Goal: Task Accomplishment & Management: Manage account settings

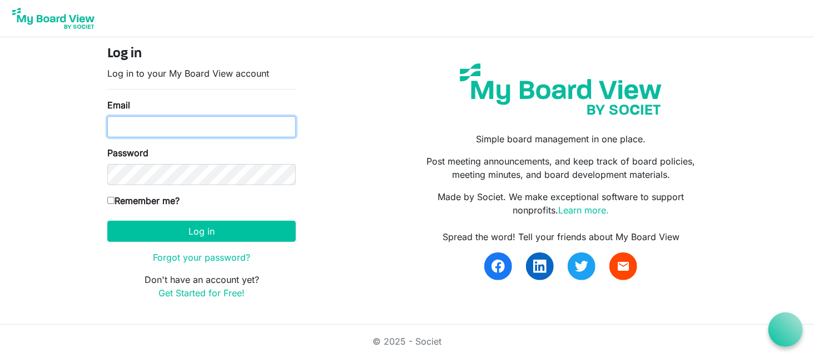
click at [155, 122] on input "Email" at bounding box center [201, 126] width 189 height 21
type input "mike@integralorg.ca"
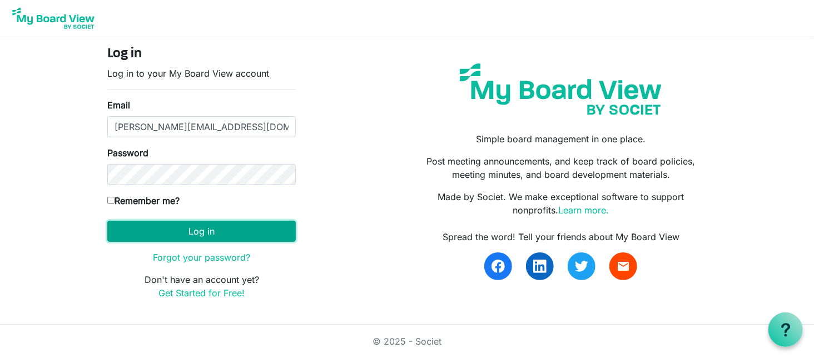
click at [202, 235] on button "Log in" at bounding box center [201, 231] width 189 height 21
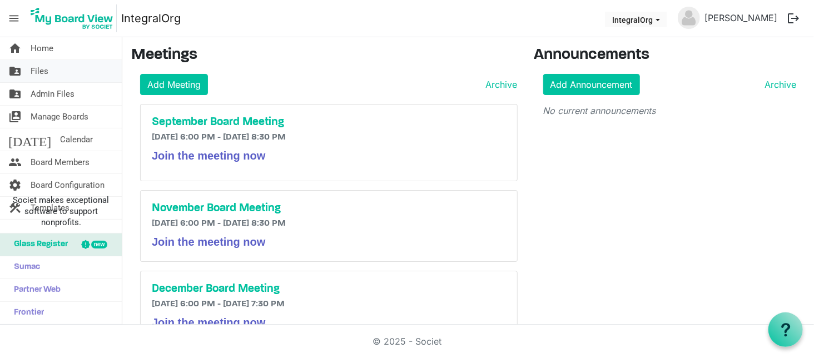
click at [36, 73] on span "Files" at bounding box center [40, 71] width 18 height 22
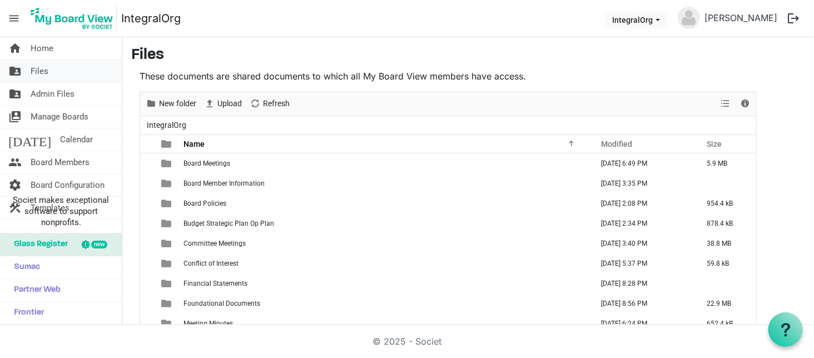
click at [44, 73] on span "Files" at bounding box center [40, 71] width 18 height 22
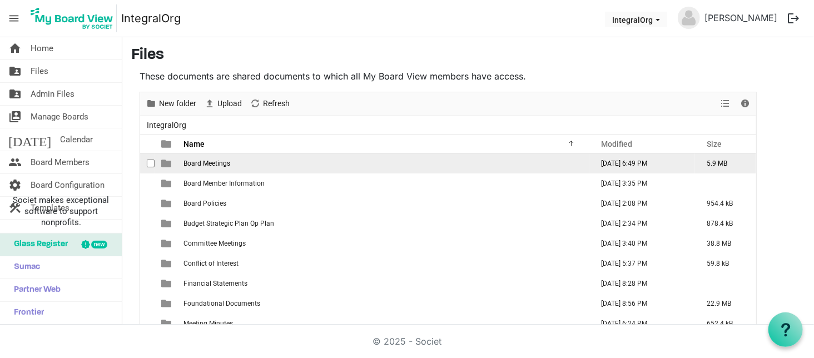
click at [219, 169] on td "Board Meetings" at bounding box center [384, 164] width 409 height 20
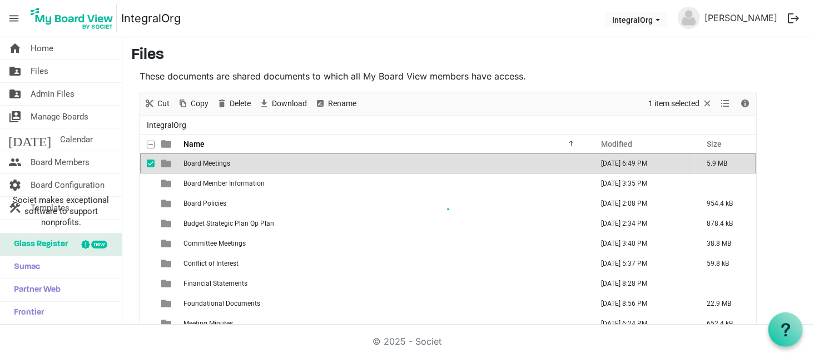
scroll to position [16, 0]
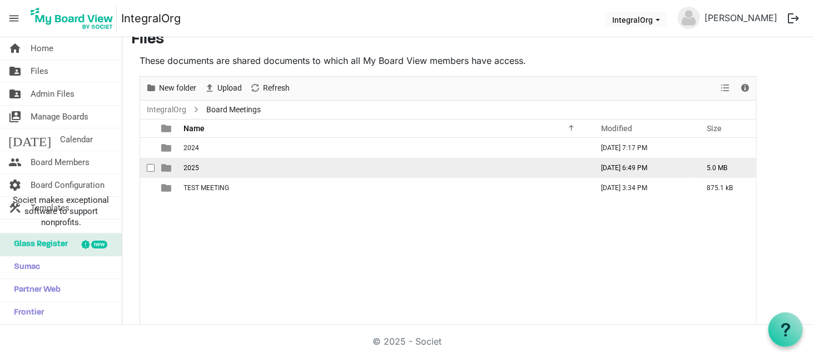
click at [190, 159] on td "2025" at bounding box center [384, 168] width 409 height 20
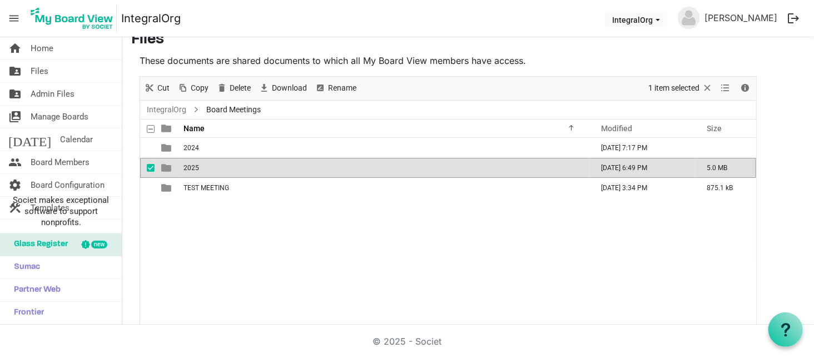
click at [189, 160] on td "2025" at bounding box center [384, 168] width 409 height 20
click at [0, 0] on div at bounding box center [0, 0] width 0 height 0
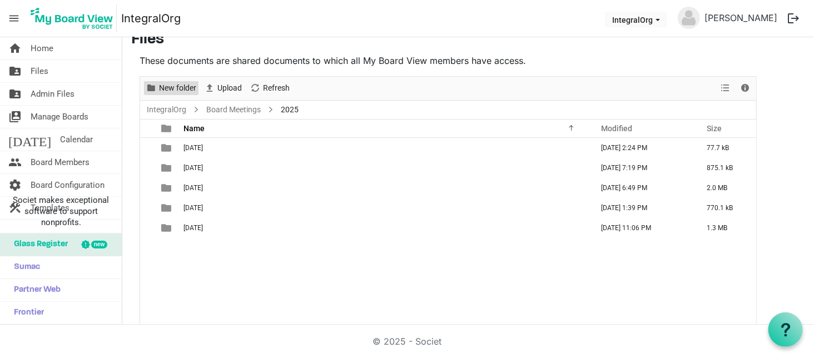
click at [182, 87] on span "New folder" at bounding box center [177, 88] width 39 height 14
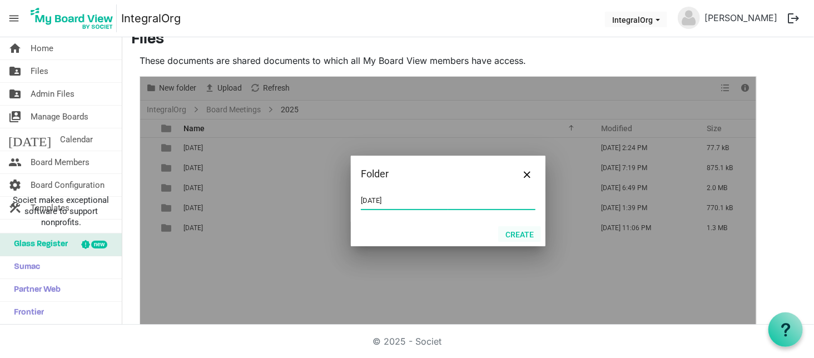
type input "September 23 2025"
click at [521, 233] on button "Create" at bounding box center [519, 234] width 43 height 16
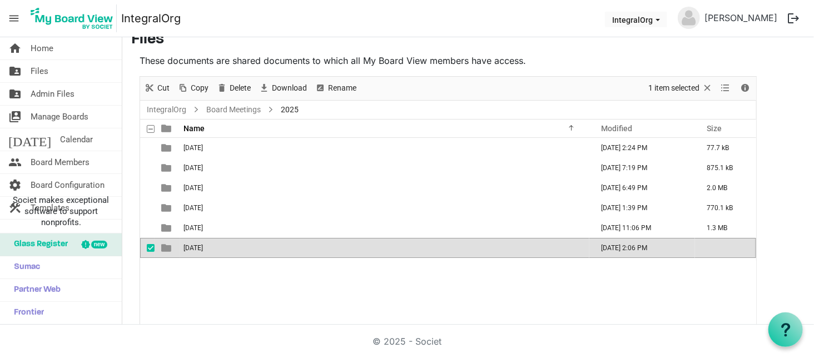
click at [203, 244] on span "September 23 2025" at bounding box center [193, 248] width 19 height 8
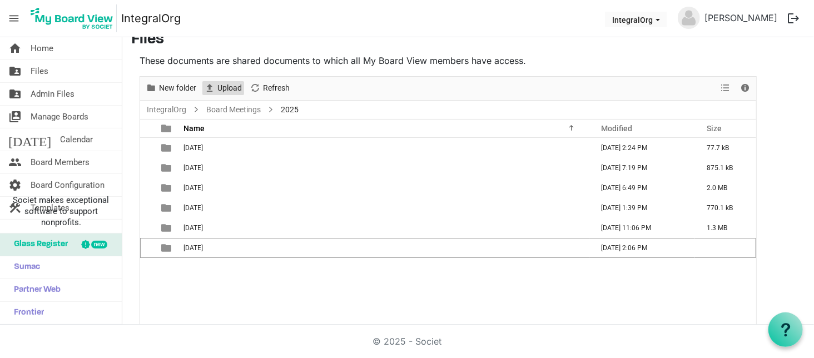
click at [235, 89] on span "Upload" at bounding box center [229, 88] width 27 height 14
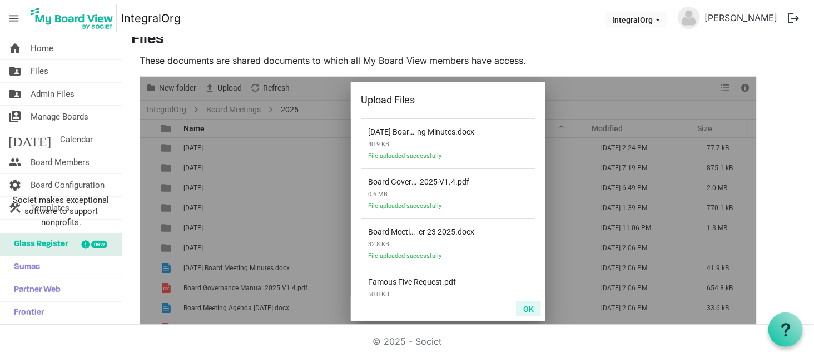
click at [536, 310] on button "OK" at bounding box center [528, 309] width 25 height 16
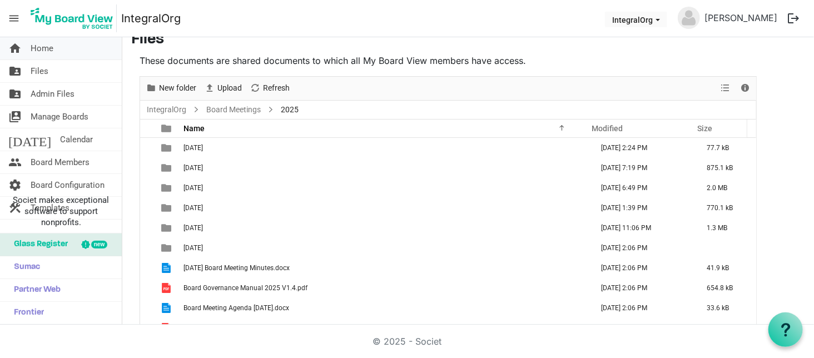
click at [53, 58] on span "Home" at bounding box center [42, 48] width 23 height 22
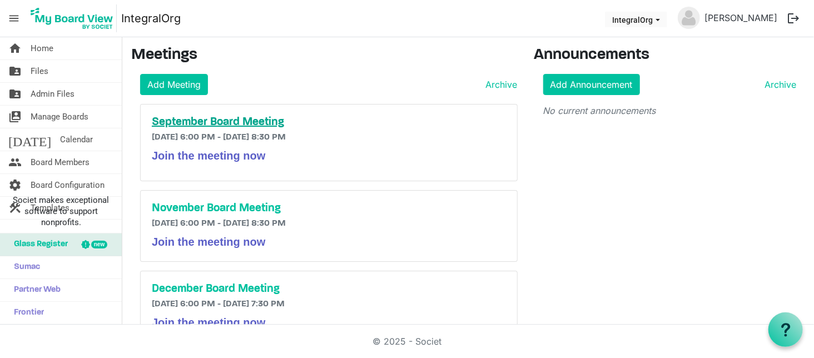
click at [207, 127] on h5 "September Board Meeting" at bounding box center [329, 122] width 354 height 13
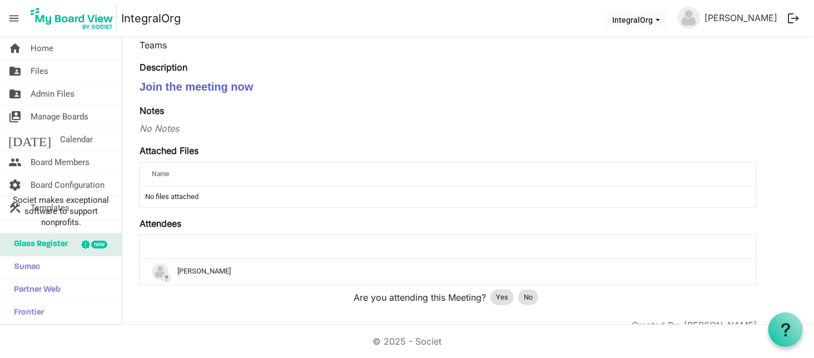
scroll to position [151, 0]
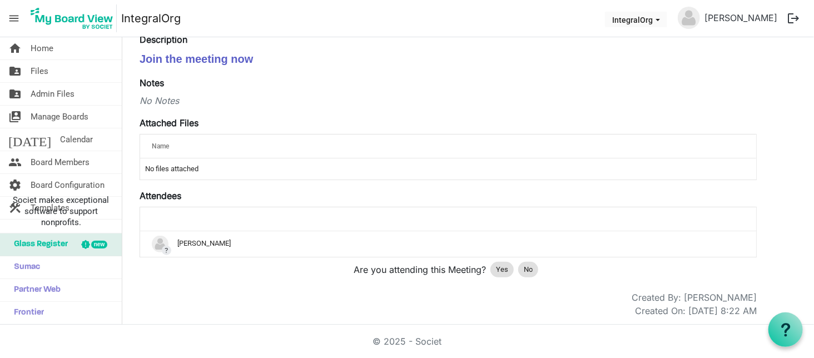
click at [156, 142] on span "Name" at bounding box center [160, 146] width 17 height 8
click at [158, 126] on label "Attached Files" at bounding box center [169, 122] width 59 height 13
click at [149, 139] on div "Name" at bounding box center [413, 146] width 531 height 16
click at [158, 122] on label "Attached Files" at bounding box center [169, 122] width 59 height 13
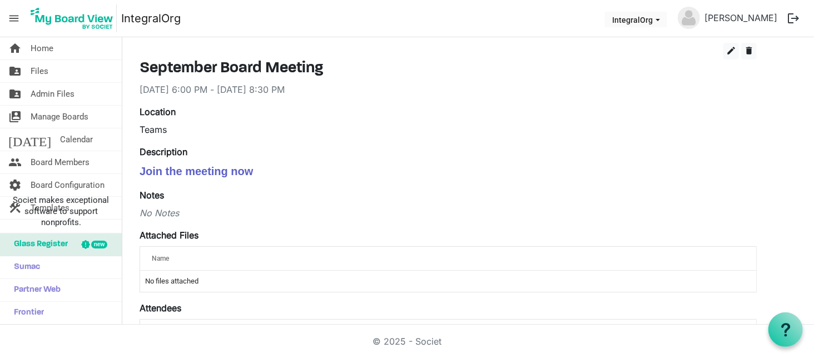
scroll to position [0, 0]
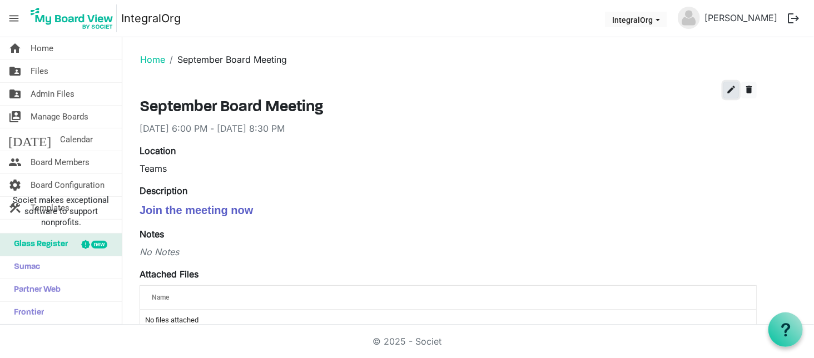
click at [735, 85] on span "edit" at bounding box center [731, 90] width 10 height 10
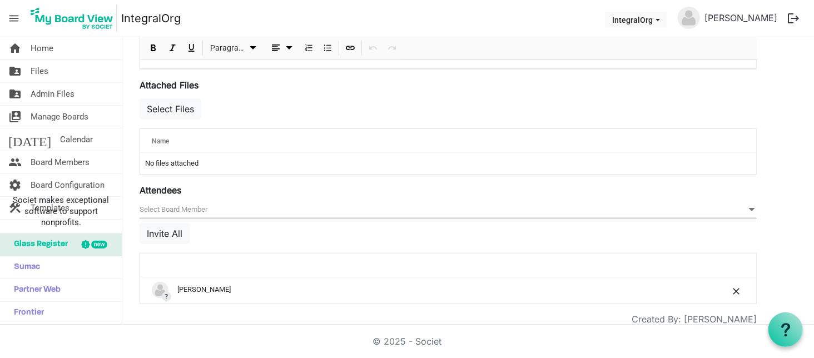
scroll to position [247, 0]
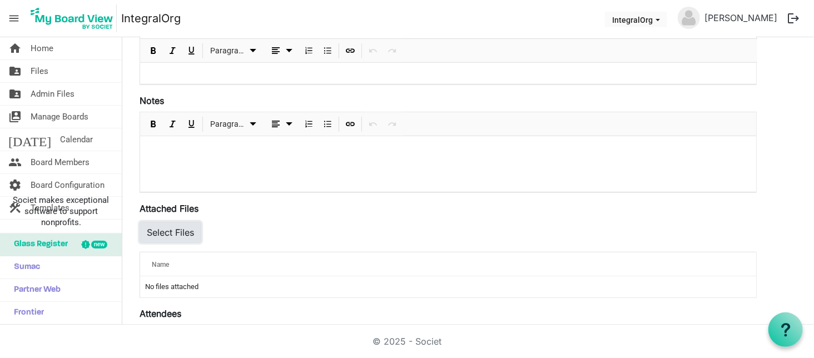
click at [161, 227] on button "Select Files" at bounding box center [171, 232] width 62 height 21
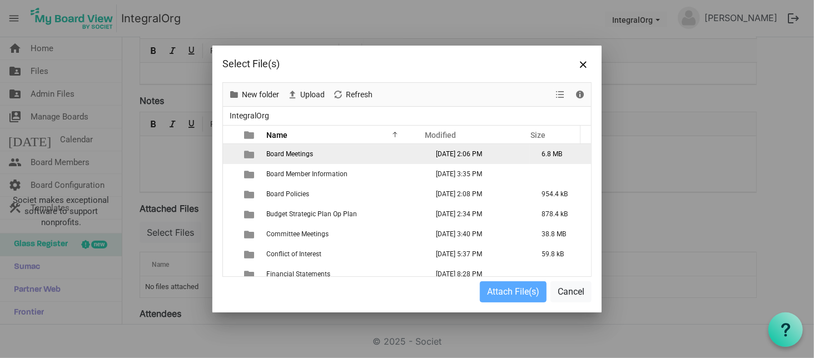
click at [268, 156] on span "Board Meetings" at bounding box center [289, 154] width 47 height 8
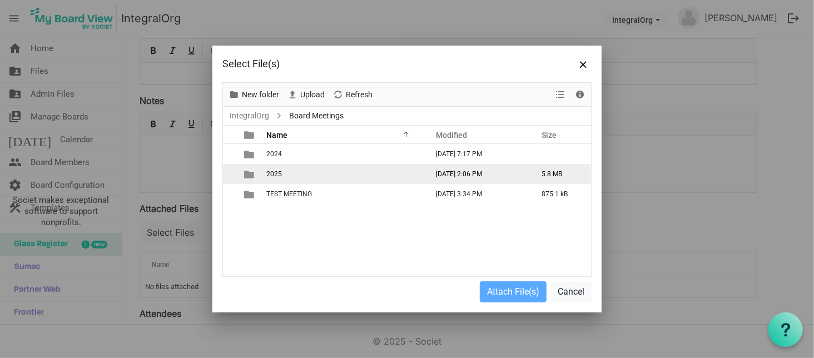
click at [264, 176] on td "2025" at bounding box center [343, 174] width 161 height 20
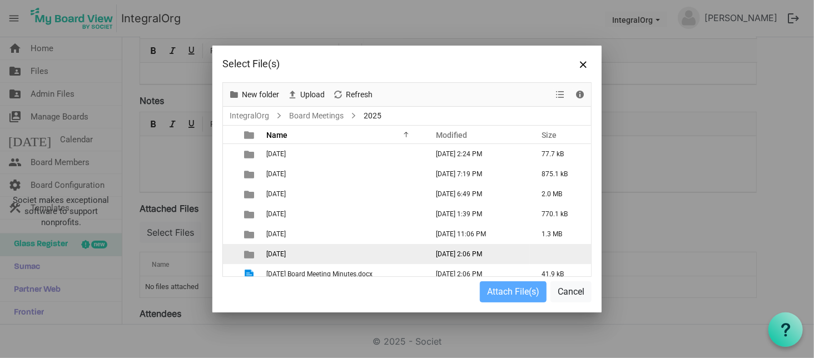
click at [286, 253] on span "[DATE]" at bounding box center [275, 254] width 19 height 8
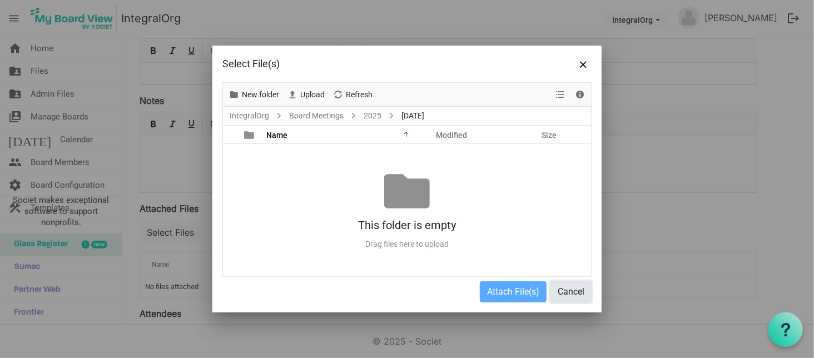
click at [581, 293] on button "Cancel" at bounding box center [571, 291] width 41 height 21
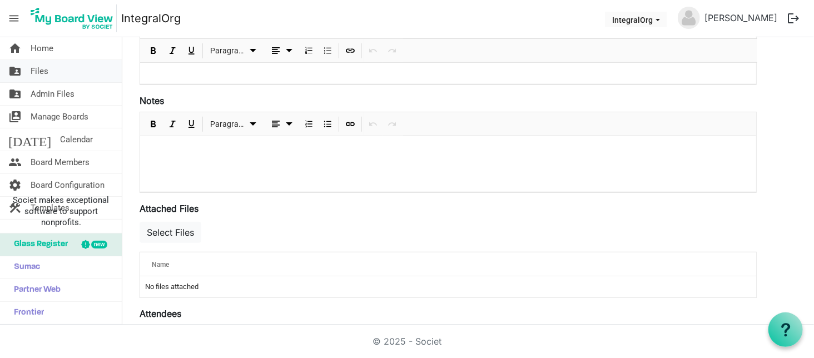
click at [39, 65] on span "Files" at bounding box center [40, 71] width 18 height 22
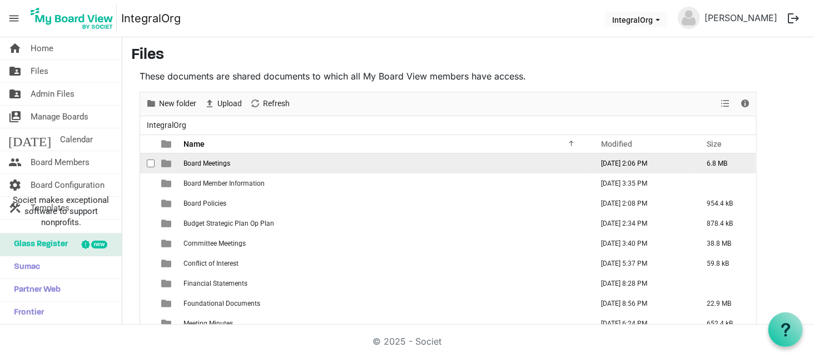
click at [207, 165] on span "Board Meetings" at bounding box center [207, 164] width 47 height 8
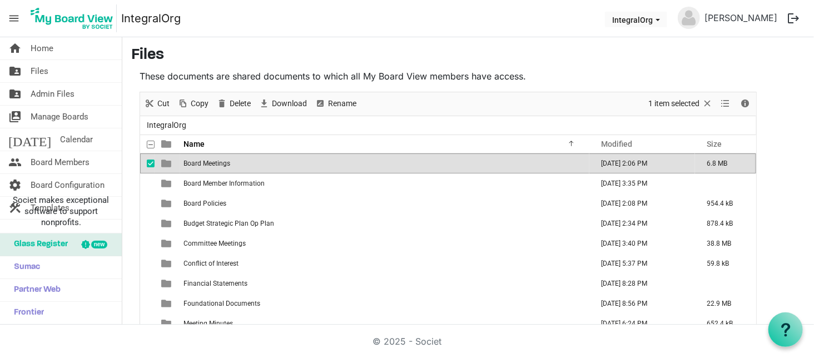
click at [207, 165] on span "Board Meetings" at bounding box center [207, 164] width 47 height 8
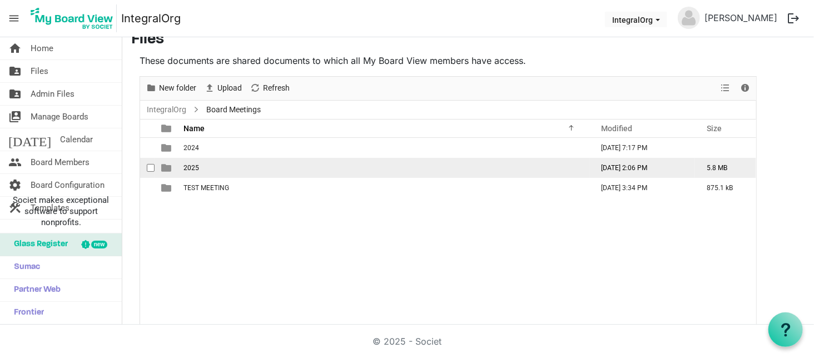
click at [196, 165] on span "2025" at bounding box center [192, 168] width 16 height 8
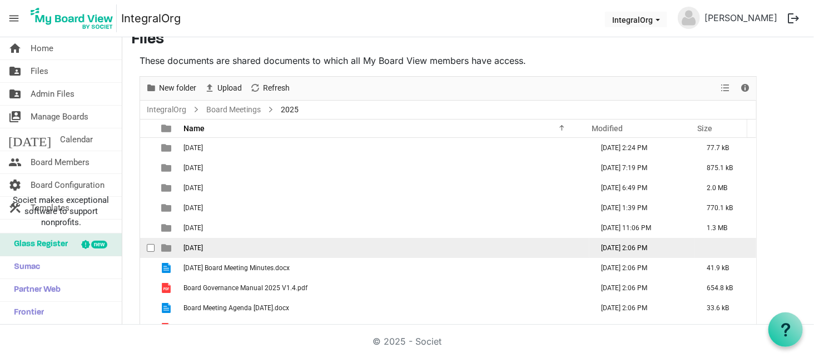
click at [208, 242] on td "September 23 2025" at bounding box center [384, 248] width 409 height 20
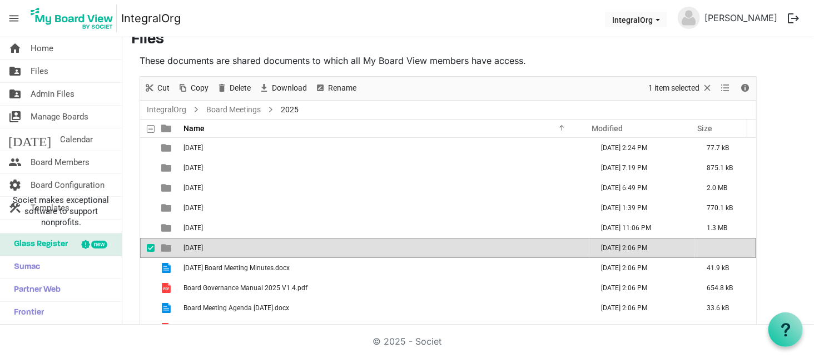
click at [208, 242] on td "September 23 2025" at bounding box center [384, 248] width 409 height 20
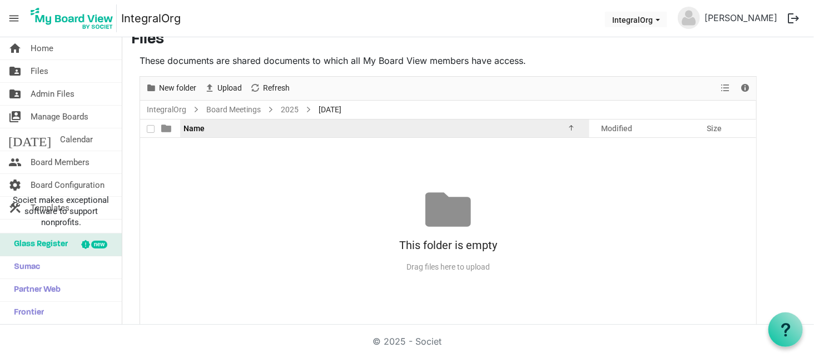
click at [198, 127] on span "Name" at bounding box center [194, 128] width 21 height 9
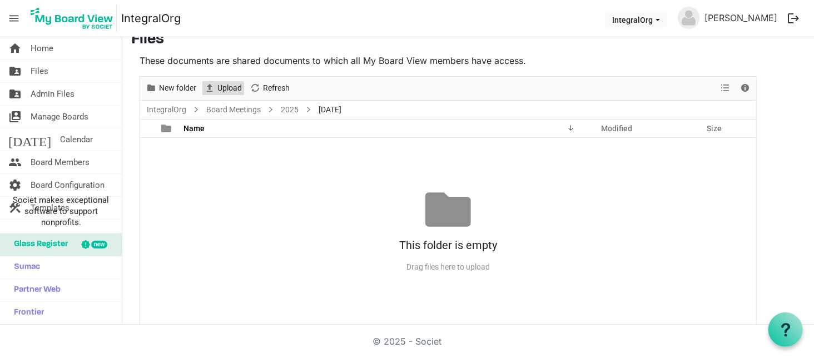
click at [219, 87] on span "Upload" at bounding box center [229, 88] width 27 height 14
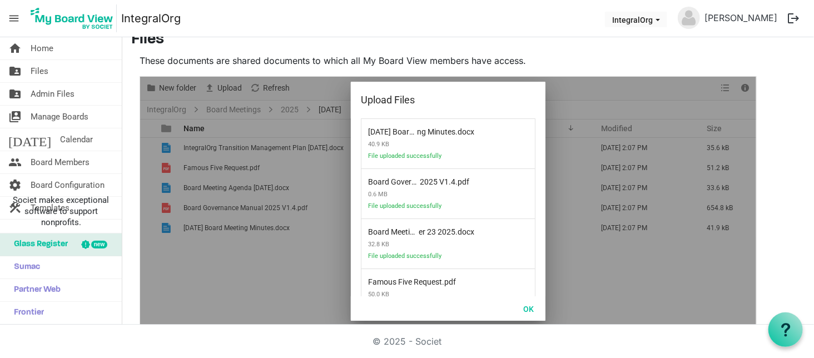
scroll to position [82, 0]
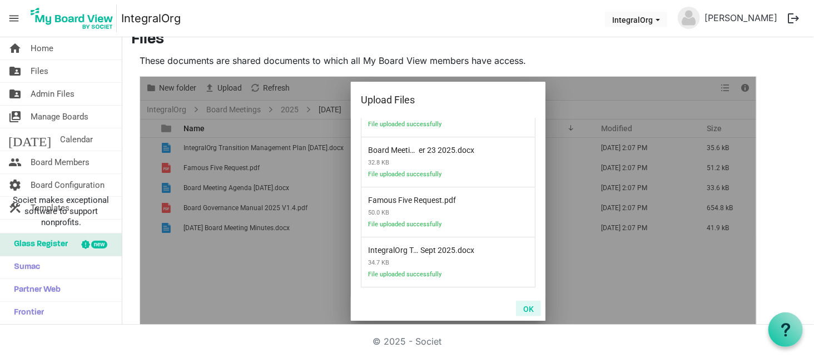
click at [528, 312] on button "OK" at bounding box center [528, 309] width 25 height 16
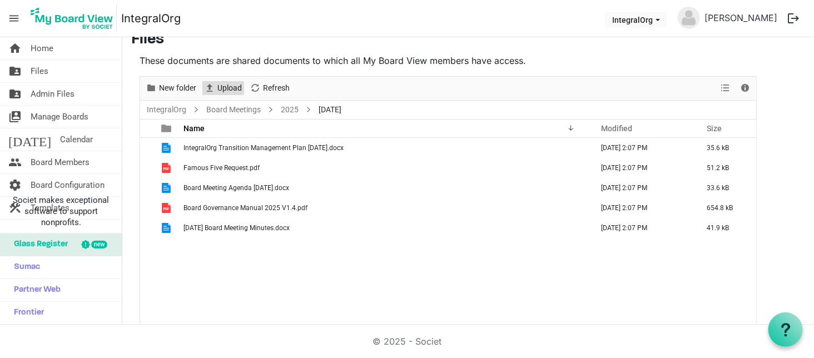
click at [234, 87] on span "Upload" at bounding box center [229, 88] width 27 height 14
click at [32, 74] on span "Files" at bounding box center [40, 71] width 18 height 22
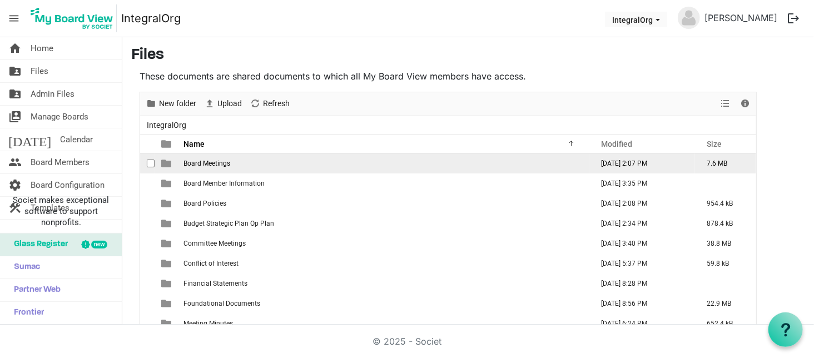
click at [200, 164] on span "Board Meetings" at bounding box center [207, 164] width 47 height 8
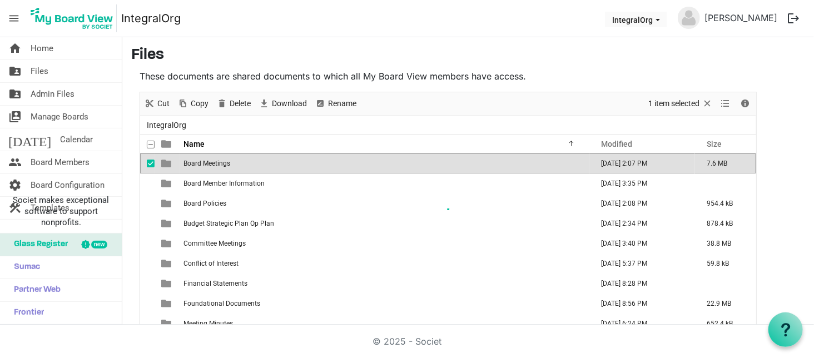
scroll to position [16, 0]
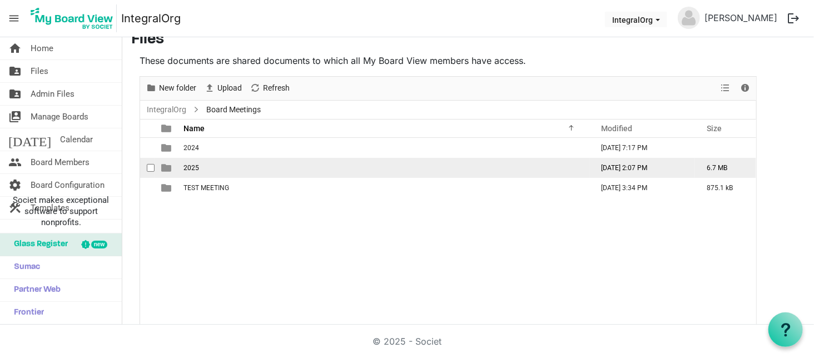
click at [195, 167] on span "2025" at bounding box center [192, 168] width 16 height 8
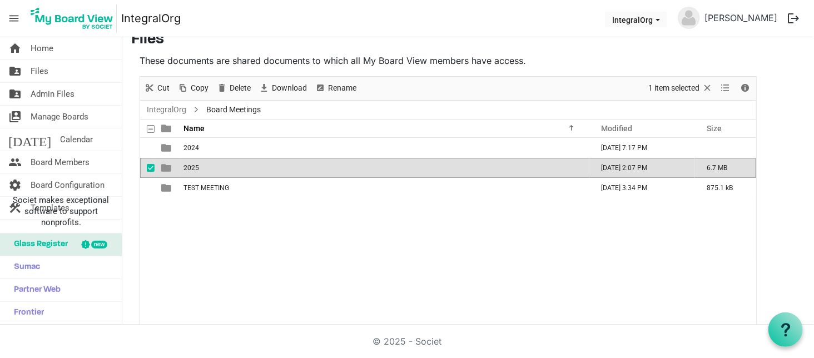
click at [195, 167] on span "2025" at bounding box center [192, 168] width 16 height 8
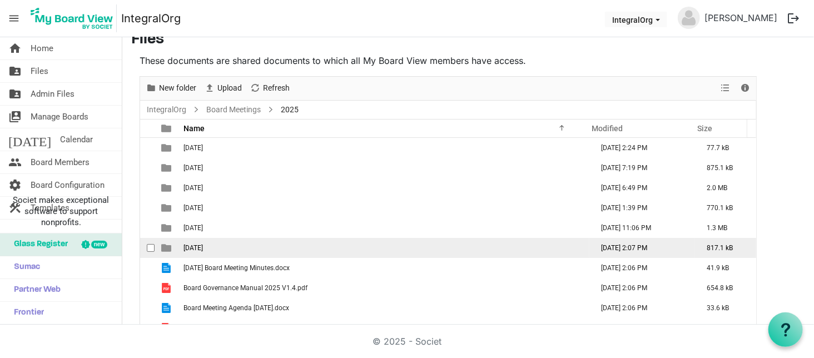
click at [200, 246] on span "[DATE]" at bounding box center [193, 248] width 19 height 8
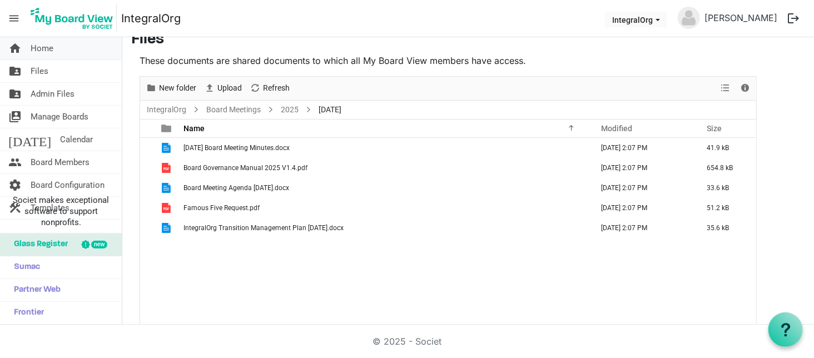
click at [35, 48] on span "Home" at bounding box center [42, 48] width 23 height 22
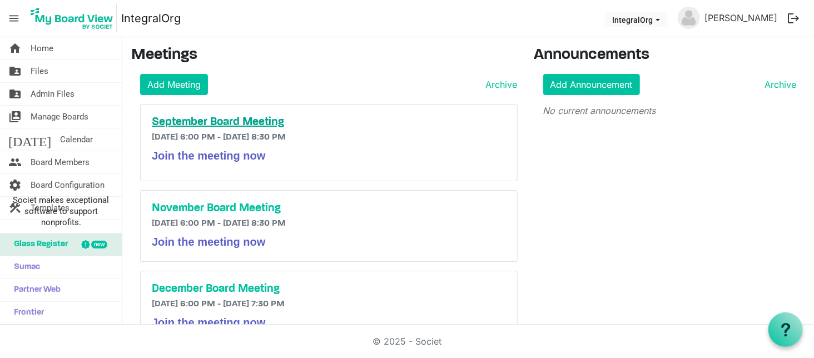
click at [188, 117] on h5 "September Board Meeting" at bounding box center [329, 122] width 354 height 13
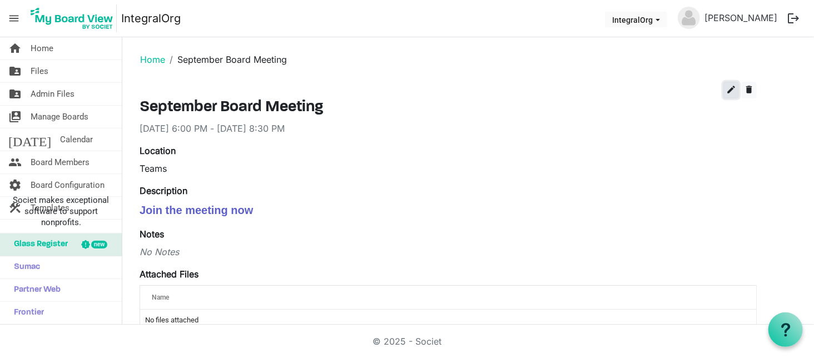
click at [729, 85] on span "edit" at bounding box center [731, 90] width 10 height 10
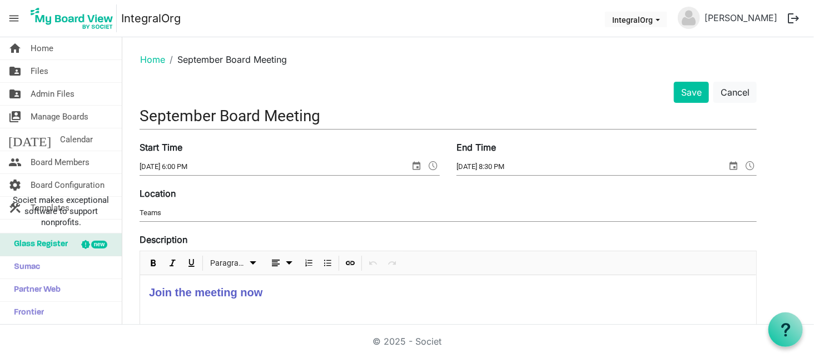
scroll to position [247, 0]
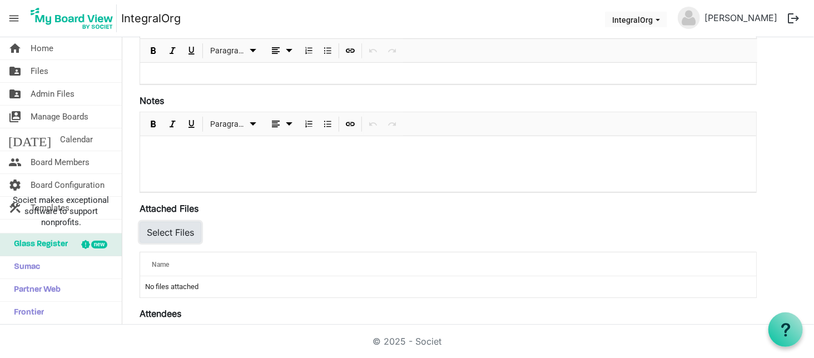
click at [157, 229] on button "Select Files" at bounding box center [171, 232] width 62 height 21
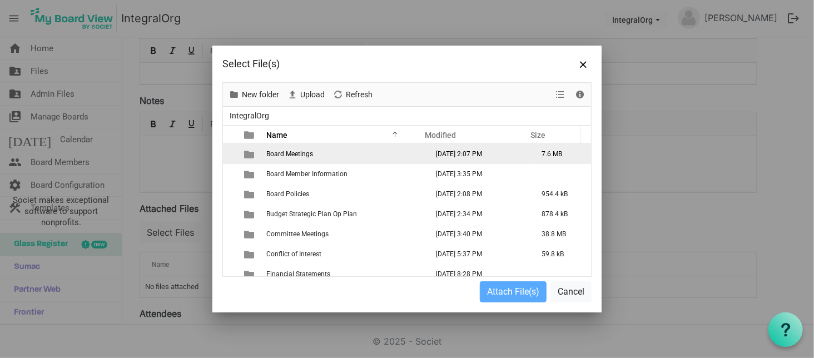
click at [298, 149] on td "Board Meetings" at bounding box center [343, 154] width 161 height 20
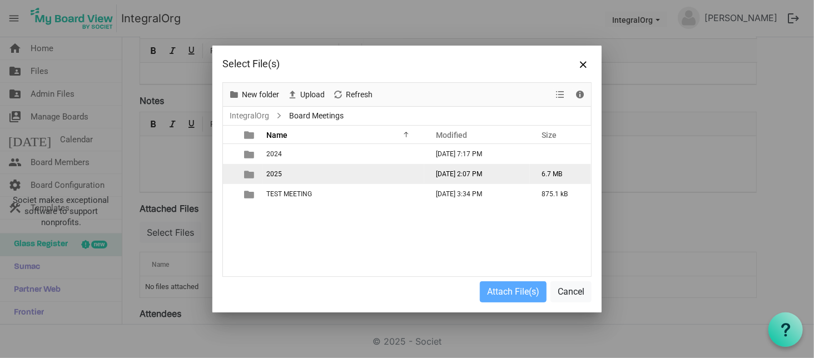
click at [279, 172] on span "2025" at bounding box center [274, 174] width 16 height 8
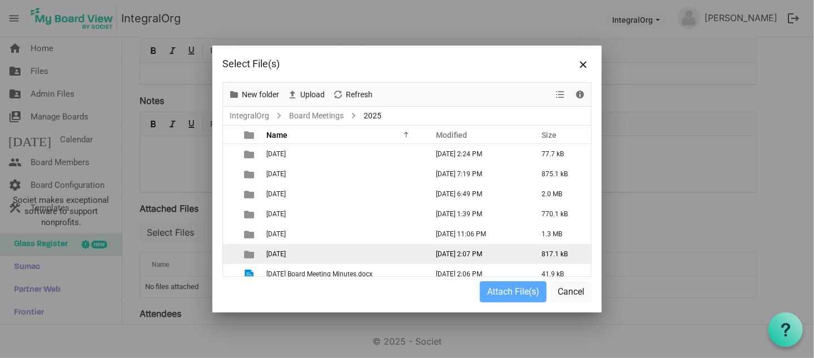
click at [271, 254] on span "September 23 2025" at bounding box center [275, 254] width 19 height 8
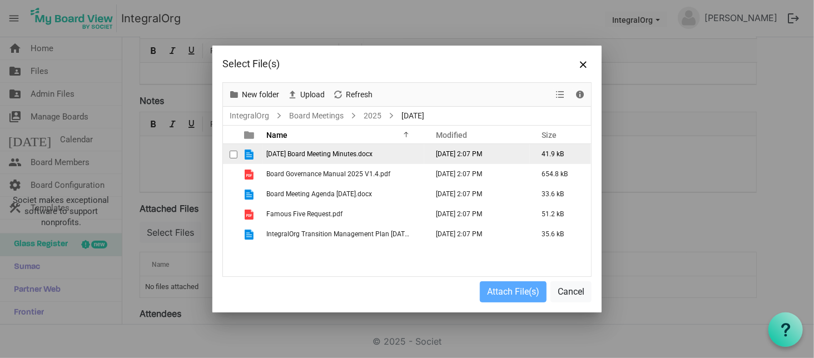
click at [286, 157] on span "2025-06-24 Board Meeting Minutes.docx" at bounding box center [319, 154] width 106 height 8
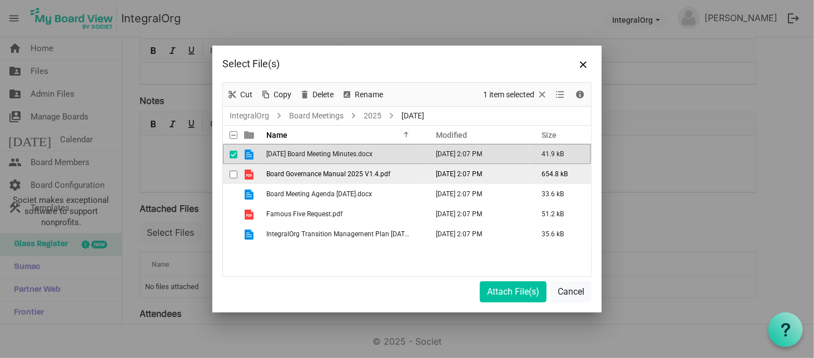
click at [280, 182] on td "Board Governance Manual 2025 V1.4.pdf" at bounding box center [343, 174] width 161 height 20
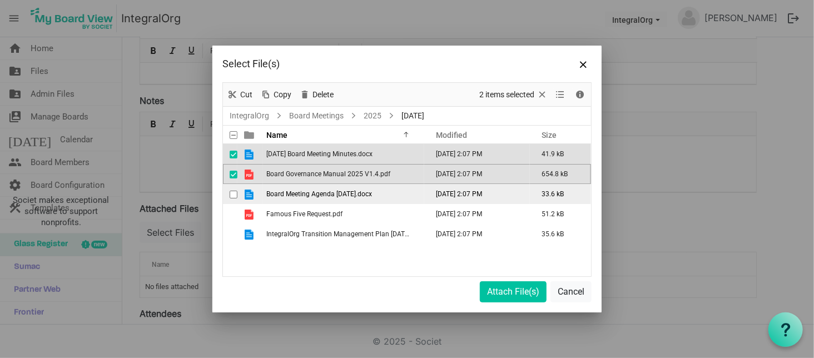
click at [275, 191] on span "Board Meeting Agenda September 23 2025.docx" at bounding box center [319, 194] width 106 height 8
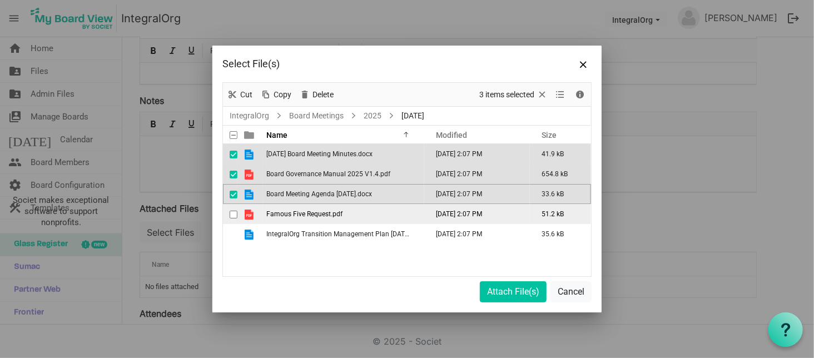
click at [274, 209] on td "Famous Five Request.pdf" at bounding box center [343, 214] width 161 height 20
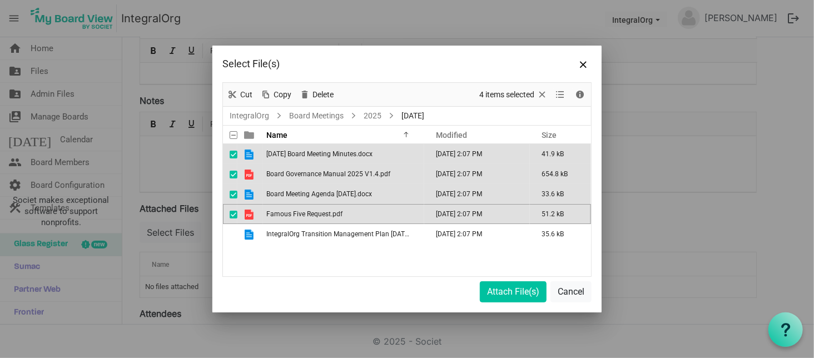
click at [273, 220] on td "Famous Five Request.pdf" at bounding box center [343, 214] width 161 height 20
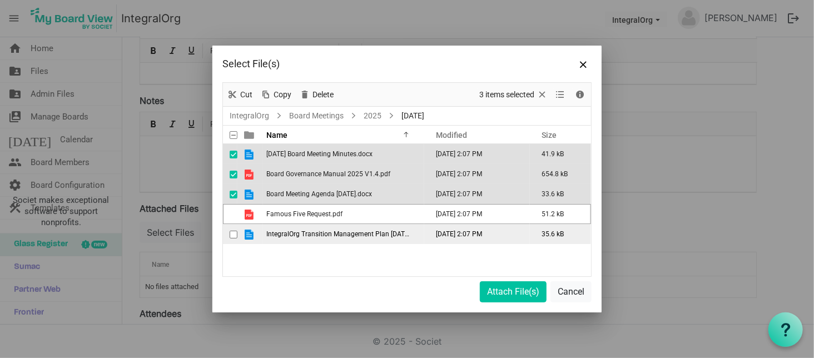
click at [273, 234] on span "IntegralOrg Transition Management Plan Sept 2025.docx" at bounding box center [346, 234] width 160 height 8
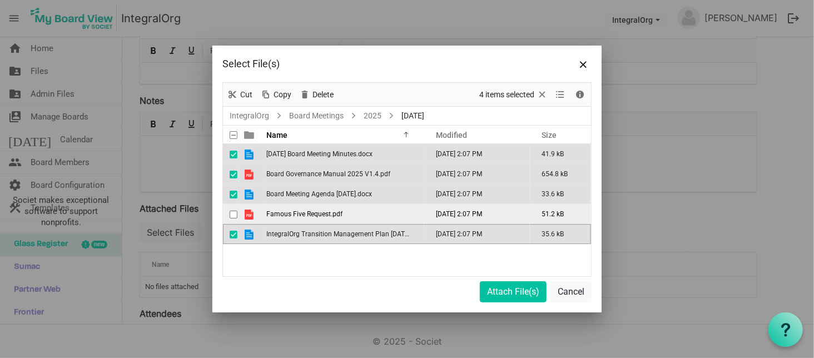
click at [277, 222] on td "Famous Five Request.pdf" at bounding box center [343, 214] width 161 height 20
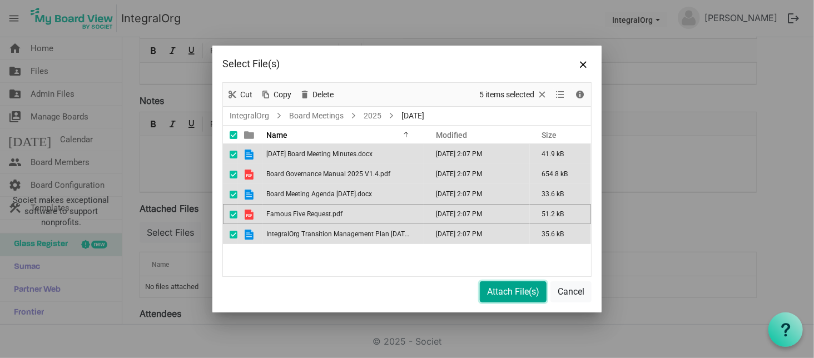
click at [532, 290] on button "Attach File(s)" at bounding box center [513, 291] width 67 height 21
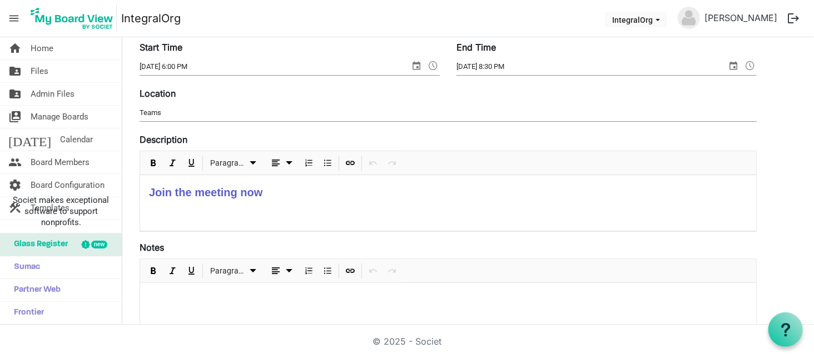
scroll to position [0, 0]
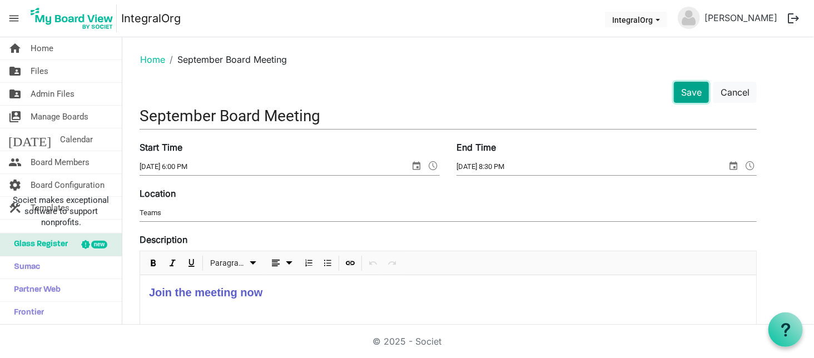
click at [703, 87] on button "Save" at bounding box center [691, 92] width 35 height 21
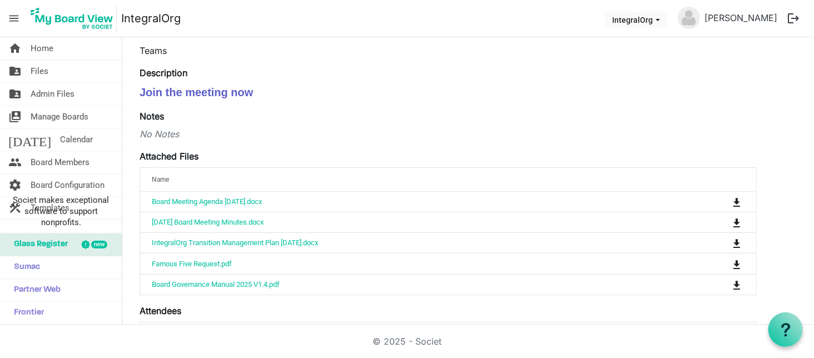
scroll to position [231, 0]
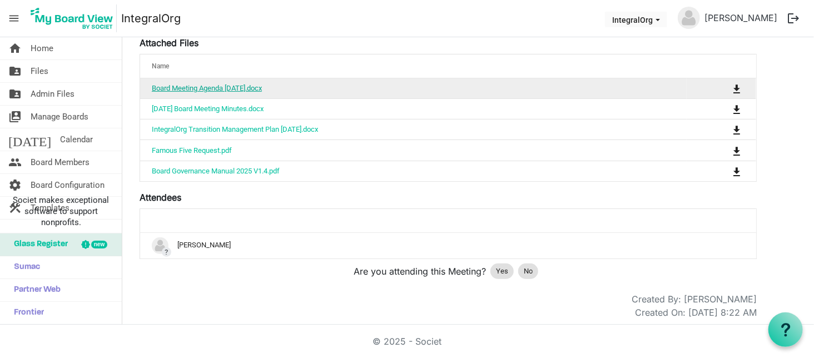
click at [229, 90] on link "Board Meeting Agenda September 23 2025.docx" at bounding box center [207, 88] width 110 height 8
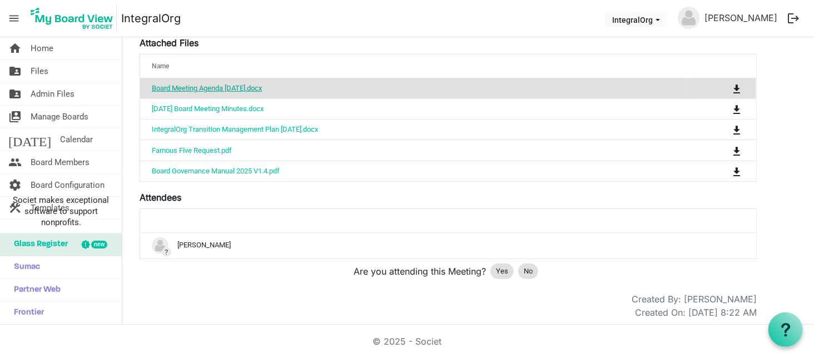
click at [229, 90] on link "Board Meeting Agenda September 23 2025.docx" at bounding box center [207, 88] width 110 height 8
